Goal: Information Seeking & Learning: Learn about a topic

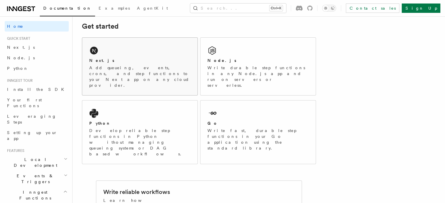
scroll to position [88, 0]
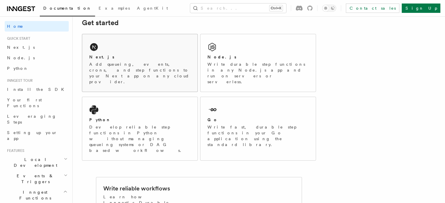
click at [151, 62] on p "Add queueing, events, crons, and step functions to your Next app on any cloud p…" at bounding box center [139, 72] width 101 height 23
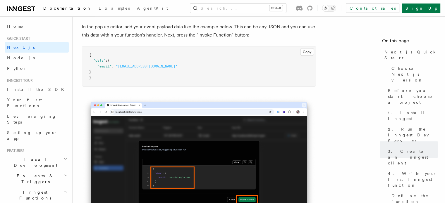
scroll to position [1755, 0]
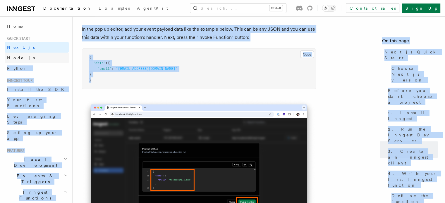
drag, startPoint x: 126, startPoint y: 89, endPoint x: 61, endPoint y: 58, distance: 72.2
click at [160, 70] on pre "{ "data" : { "email" : "[EMAIL_ADDRESS][DOMAIN_NAME]" } }" at bounding box center [198, 69] width 233 height 40
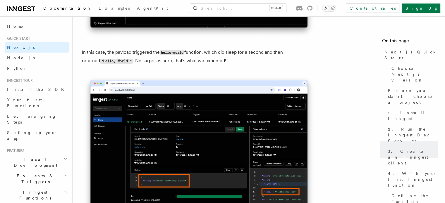
scroll to position [2340, 0]
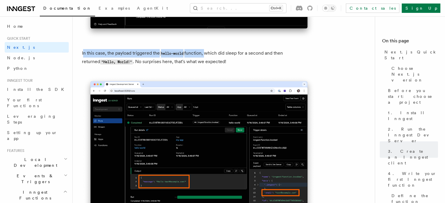
drag, startPoint x: 84, startPoint y: 57, endPoint x: 205, endPoint y: 55, distance: 121.1
click at [205, 55] on p "In this case, the payload triggered the hello-world function, which did sleep f…" at bounding box center [199, 57] width 234 height 17
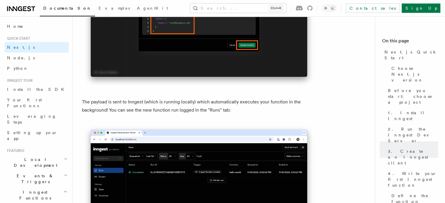
scroll to position [1896, 0]
